Goal: Task Accomplishment & Management: Complete application form

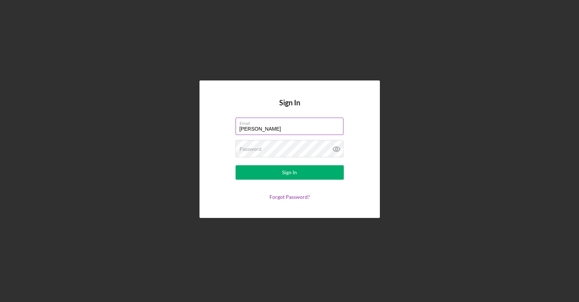
click at [264, 127] on input "[PERSON_NAME]" at bounding box center [290, 126] width 108 height 17
type input "R"
click at [404, 193] on div "Sign In Email [EMAIL_ADDRESS][DOMAIN_NAME] Password Sign In Forgot Password?" at bounding box center [290, 149] width 572 height 298
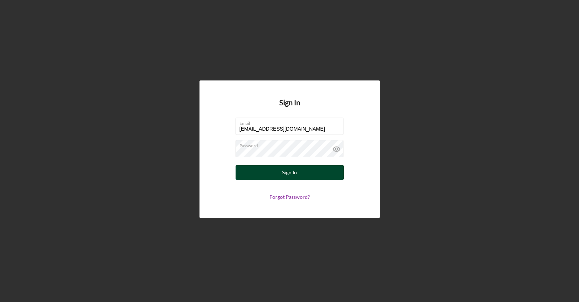
click at [289, 175] on div "Sign In" at bounding box center [289, 172] width 15 height 14
drag, startPoint x: 442, startPoint y: 192, endPoint x: 442, endPoint y: 200, distance: 7.9
click at [442, 197] on div "Sign In Email [EMAIL_ADDRESS][DOMAIN_NAME] Password Sign In Forgot Password?" at bounding box center [290, 149] width 572 height 298
click at [285, 171] on div "Sign In" at bounding box center [289, 172] width 15 height 14
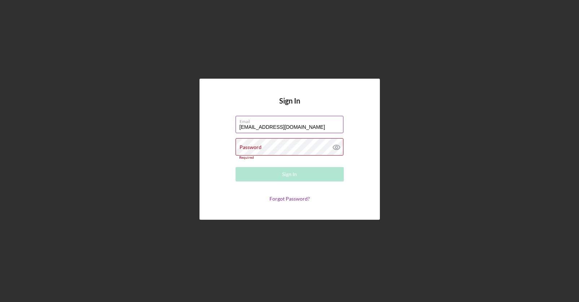
click at [307, 126] on input "[EMAIL_ADDRESS][DOMAIN_NAME]" at bounding box center [290, 124] width 108 height 17
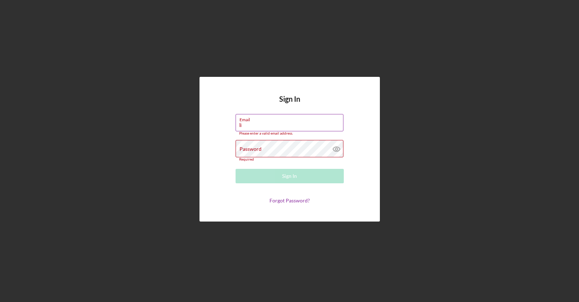
type input "l"
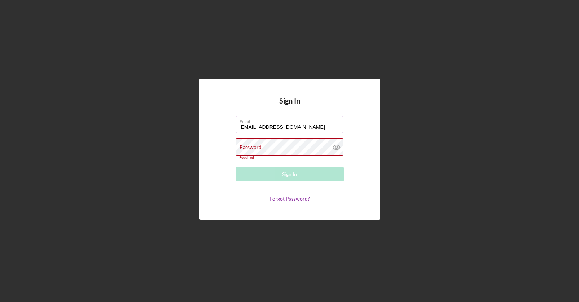
type input "[EMAIL_ADDRESS][DOMAIN_NAME]"
click at [373, 183] on div "Sign In Email lilly69hunter@gmail.com Password Required Sign In Forgot Password?" at bounding box center [290, 149] width 180 height 141
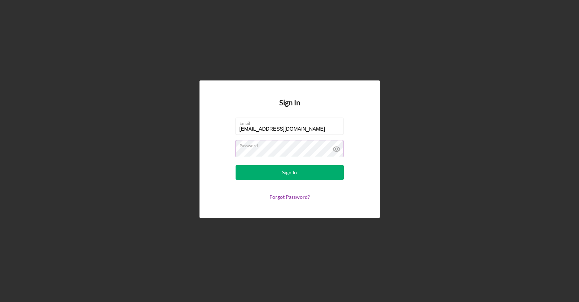
click at [508, 219] on div "Sign In Email [EMAIL_ADDRESS][DOMAIN_NAME] Password Sign In Forgot Password?" at bounding box center [290, 149] width 572 height 298
click at [301, 170] on button "Sign In" at bounding box center [290, 172] width 108 height 14
drag, startPoint x: 497, startPoint y: 206, endPoint x: 417, endPoint y: 197, distance: 80.6
click at [497, 206] on div "Sign In Email [EMAIL_ADDRESS][DOMAIN_NAME] Password Sign In Forgot Password?" at bounding box center [290, 149] width 572 height 298
click at [299, 169] on button "Sign In" at bounding box center [290, 172] width 108 height 14
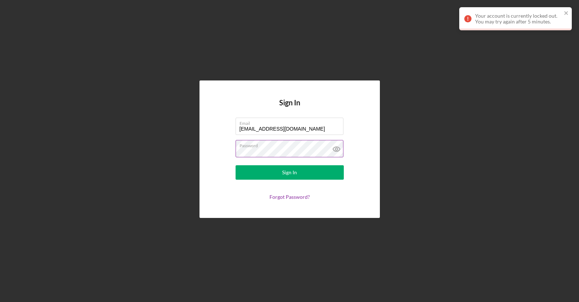
click at [285, 148] on label "Password" at bounding box center [292, 144] width 104 height 8
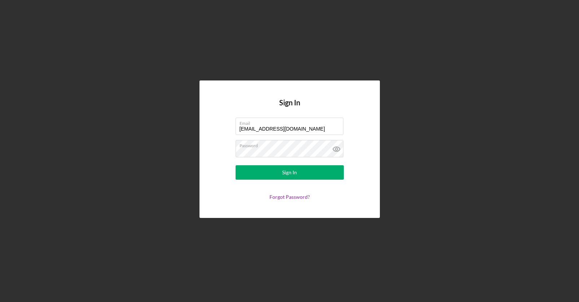
click at [441, 177] on div "Sign In Email [EMAIL_ADDRESS][DOMAIN_NAME] Password Sign In Forgot Password?" at bounding box center [290, 149] width 572 height 298
click at [279, 170] on button "Sign In" at bounding box center [290, 172] width 108 height 14
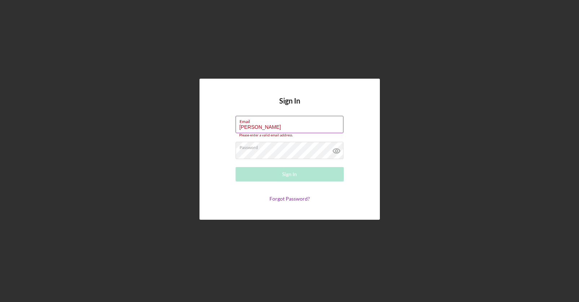
click at [257, 125] on input "[PERSON_NAME]" at bounding box center [290, 124] width 108 height 17
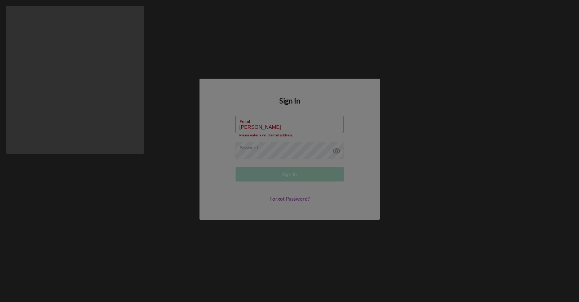
type input "[EMAIL_ADDRESS][DOMAIN_NAME]"
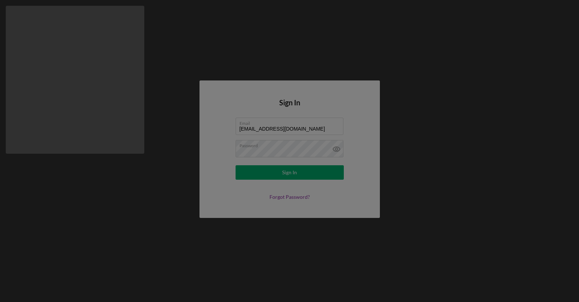
click at [277, 171] on html "Sign In Email [EMAIL_ADDRESS][DOMAIN_NAME] Password Sign In Forgot Password?" at bounding box center [289, 151] width 579 height 302
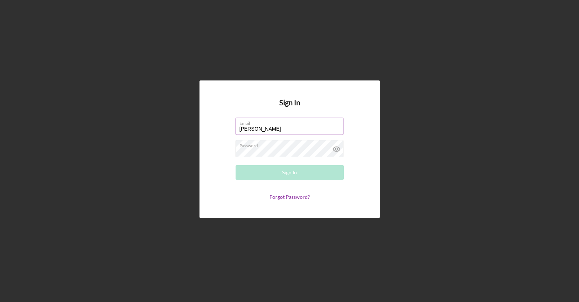
click at [275, 127] on input "[PERSON_NAME]" at bounding box center [290, 126] width 108 height 17
type input "[EMAIL_ADDRESS][DOMAIN_NAME]"
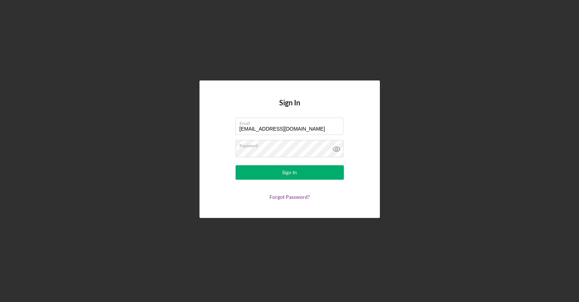
click at [438, 169] on div "Sign In Email [EMAIL_ADDRESS][DOMAIN_NAME] Password Sign In Forgot Password?" at bounding box center [290, 149] width 572 height 298
click at [290, 174] on div "Sign In" at bounding box center [289, 172] width 15 height 14
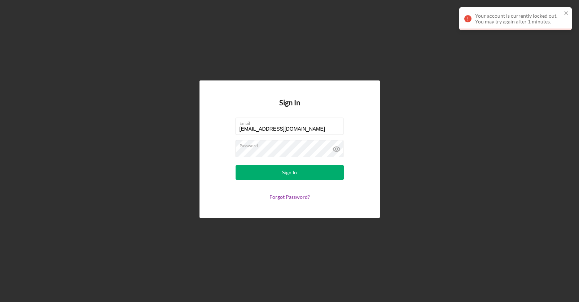
drag, startPoint x: 405, startPoint y: 176, endPoint x: 406, endPoint y: 186, distance: 9.1
click at [405, 177] on div "Sign In Email [EMAIL_ADDRESS][DOMAIN_NAME] Password Sign In Forgot Password?" at bounding box center [290, 149] width 572 height 298
click at [294, 173] on div "Sign In" at bounding box center [289, 172] width 15 height 14
click at [567, 10] on icon "close" at bounding box center [566, 13] width 5 height 6
